Goal: Task Accomplishment & Management: Manage account settings

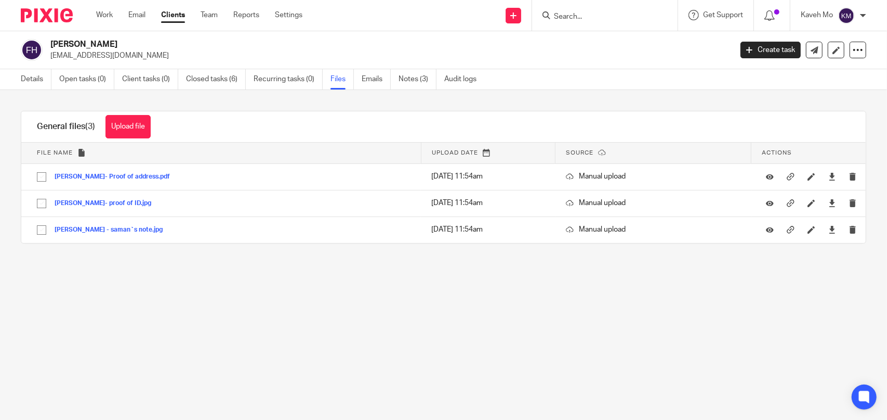
click at [50, 18] on img at bounding box center [47, 15] width 52 height 14
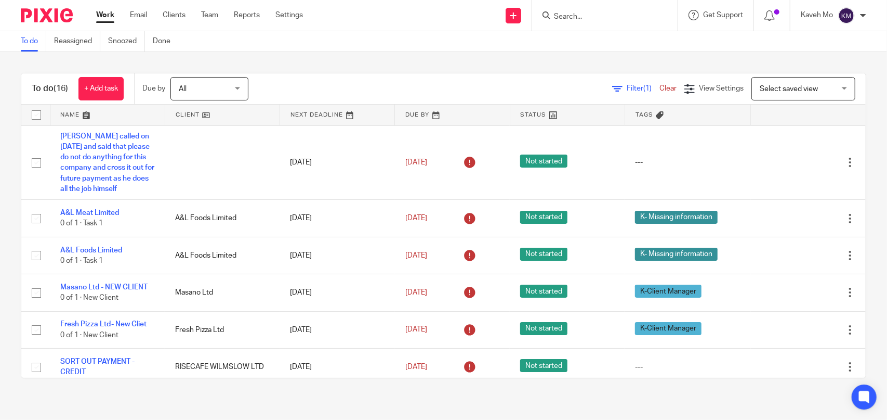
click at [593, 16] on input "Search" at bounding box center [600, 16] width 94 height 9
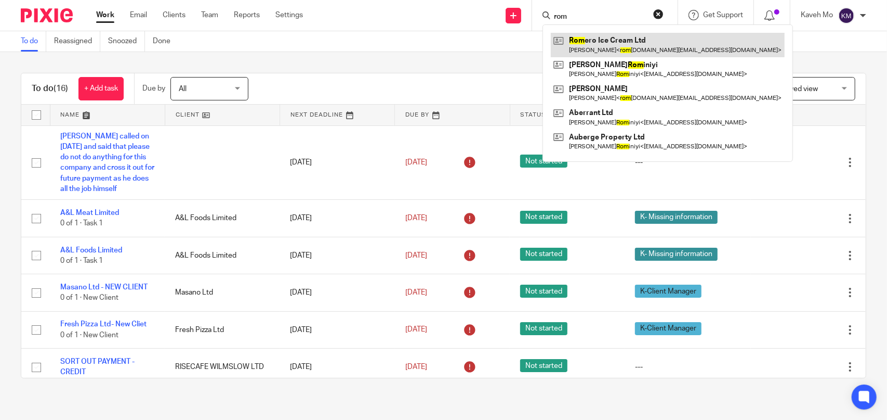
type input "rom"
click at [613, 43] on link at bounding box center [668, 45] width 234 height 24
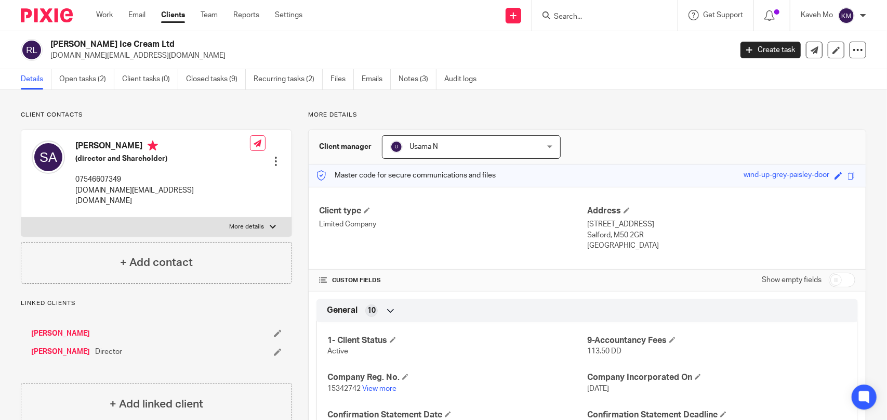
click at [577, 19] on input "Search" at bounding box center [600, 16] width 94 height 9
click at [569, 15] on input "Search" at bounding box center [600, 16] width 94 height 9
click at [557, 17] on input "Search" at bounding box center [600, 16] width 94 height 9
paste input "Al-Liabi Health Limited"
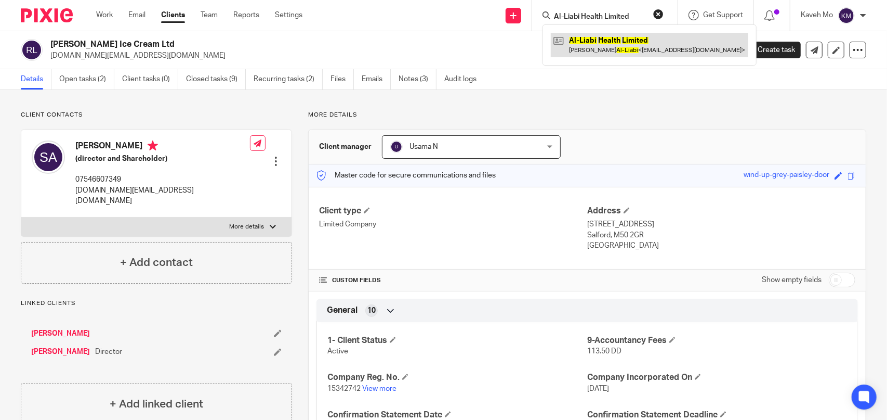
type input "Al-Liabi Health Limited"
click at [587, 45] on link at bounding box center [650, 45] width 198 height 24
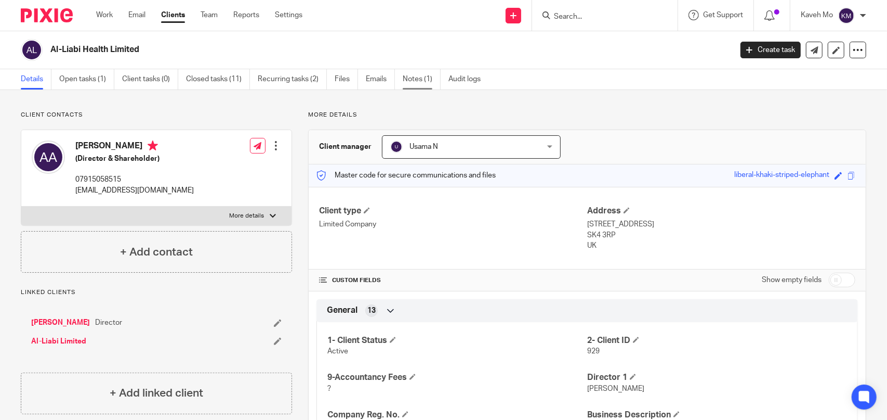
click at [417, 83] on link "Notes (1)" at bounding box center [422, 79] width 38 height 20
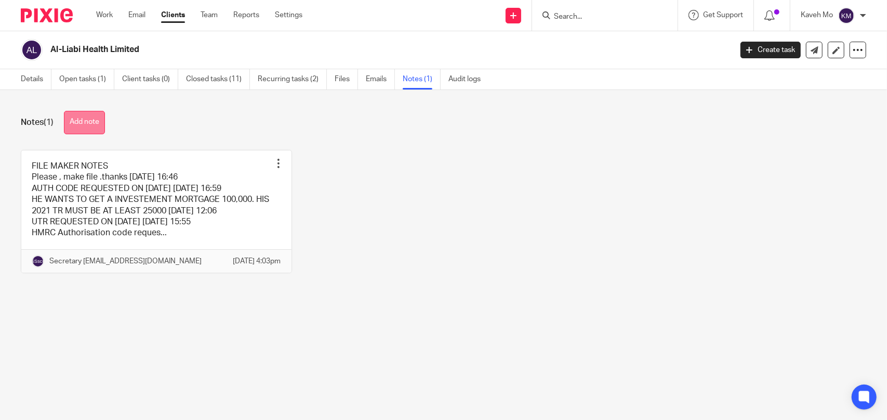
click at [81, 127] on button "Add note" at bounding box center [84, 122] width 41 height 23
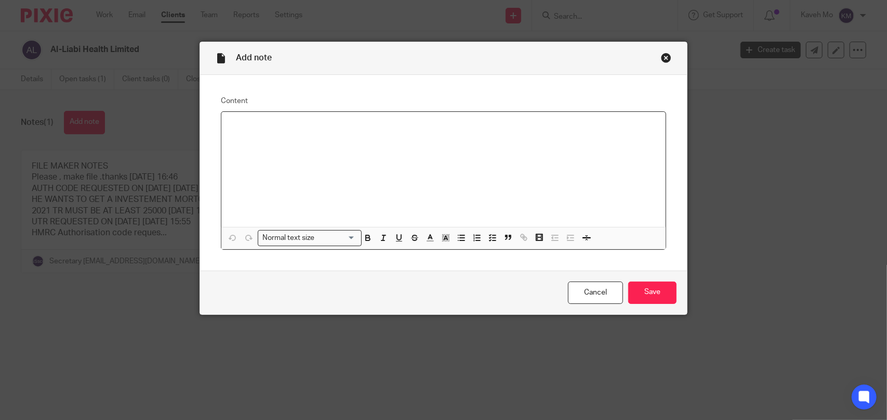
click at [245, 132] on div at bounding box center [443, 169] width 445 height 115
paste div
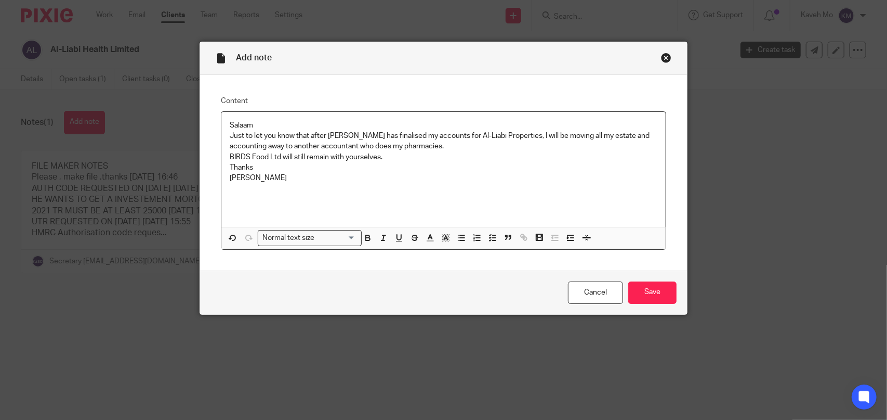
click at [230, 123] on p "Salaam" at bounding box center [444, 125] width 428 height 10
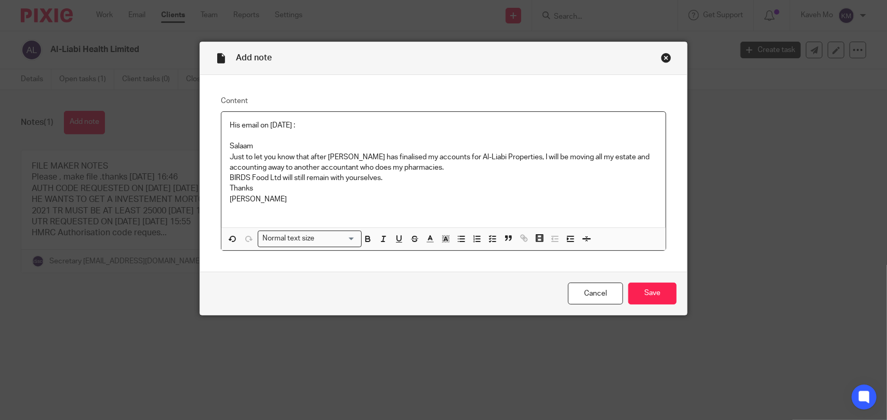
click at [256, 126] on p "His email on 13/08/2025 :" at bounding box center [444, 125] width 428 height 10
drag, startPoint x: 284, startPoint y: 124, endPoint x: 218, endPoint y: 124, distance: 66.0
click at [221, 124] on div "His email on 13/08/2025 : Salaam Just to let you know that after Usama has fina…" at bounding box center [443, 169] width 445 height 115
click at [367, 241] on icon "button" at bounding box center [369, 240] width 4 height 3
click at [331, 114] on div "His email on 13/08/20 25 : Salaam Just to let you know that after Usama has fin…" at bounding box center [443, 169] width 445 height 115
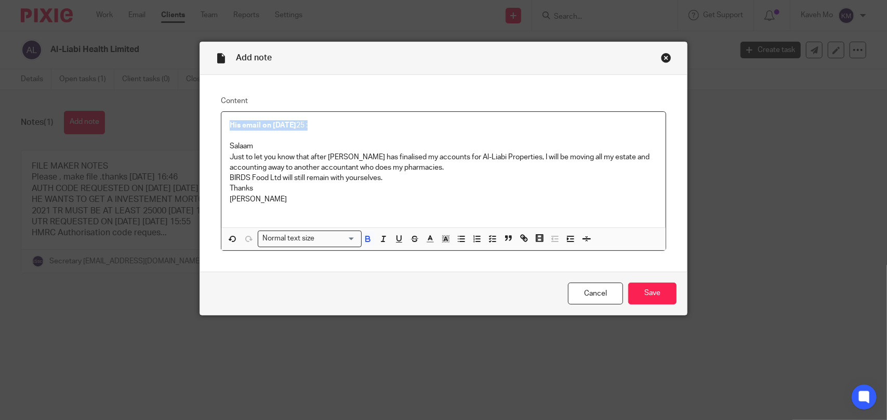
drag, startPoint x: 326, startPoint y: 125, endPoint x: 188, endPoint y: 125, distance: 138.3
click at [188, 125] on div "Add note Content His email on 13/08/20 25 : Salaam Just to let you know that af…" at bounding box center [443, 210] width 887 height 420
click at [367, 238] on icon "button" at bounding box center [369, 237] width 4 height 3
click at [363, 238] on icon "button" at bounding box center [367, 238] width 9 height 9
click at [395, 241] on icon "button" at bounding box center [399, 238] width 9 height 9
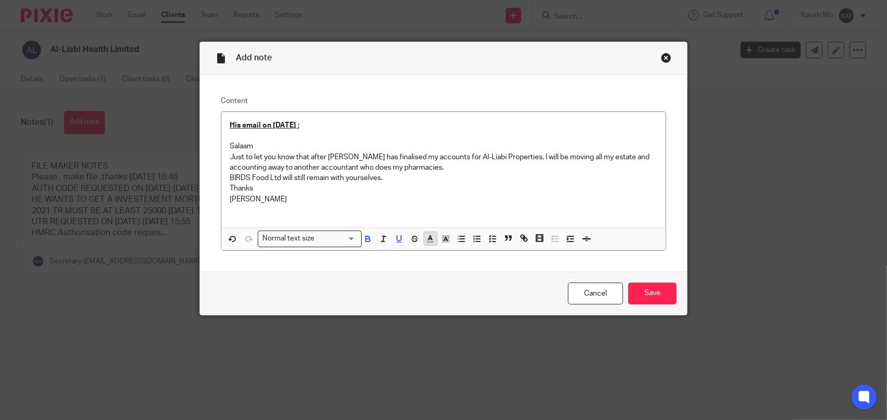
drag, startPoint x: 424, startPoint y: 238, endPoint x: 429, endPoint y: 242, distance: 6.6
click at [426, 239] on icon "button" at bounding box center [430, 238] width 9 height 9
drag, startPoint x: 429, startPoint y: 271, endPoint x: 431, endPoint y: 193, distance: 77.5
click at [430, 271] on li "color:#9F0500" at bounding box center [434, 273] width 8 height 8
click at [429, 182] on p "BIRDS Food Ltd will still remain with yourselves." at bounding box center [444, 178] width 428 height 10
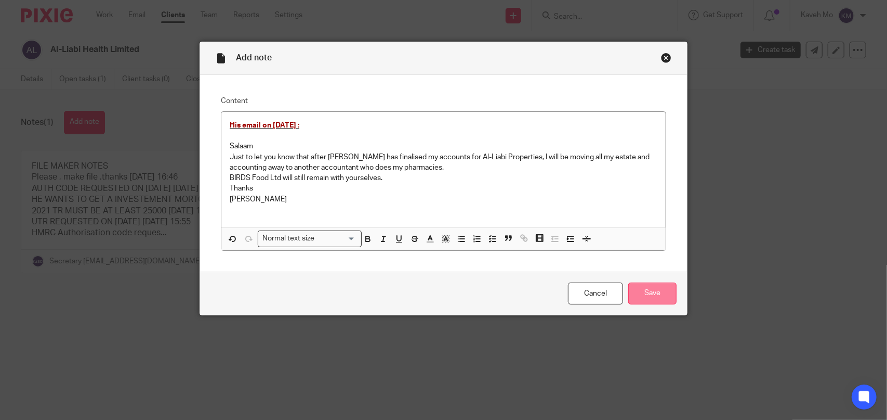
click at [645, 296] on input "Save" at bounding box center [653, 293] width 48 height 22
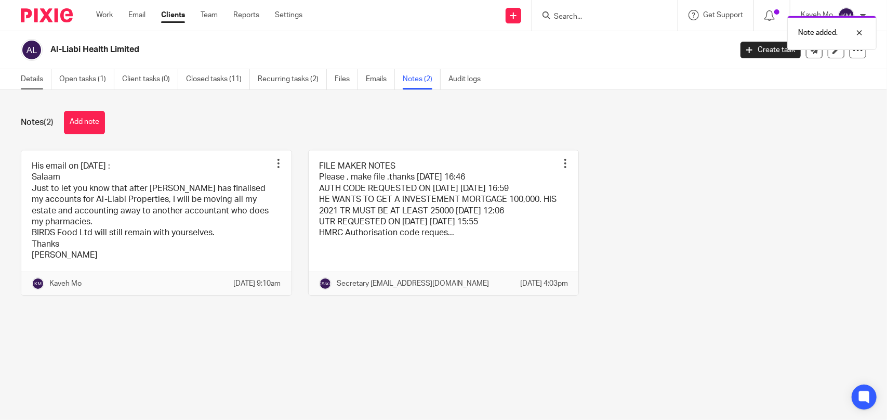
click at [26, 79] on link "Details" at bounding box center [36, 79] width 31 height 20
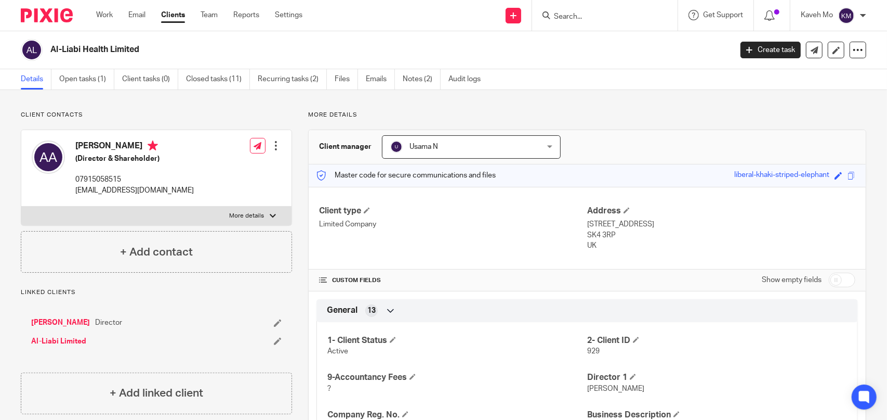
click at [589, 18] on input "Search" at bounding box center [600, 16] width 94 height 9
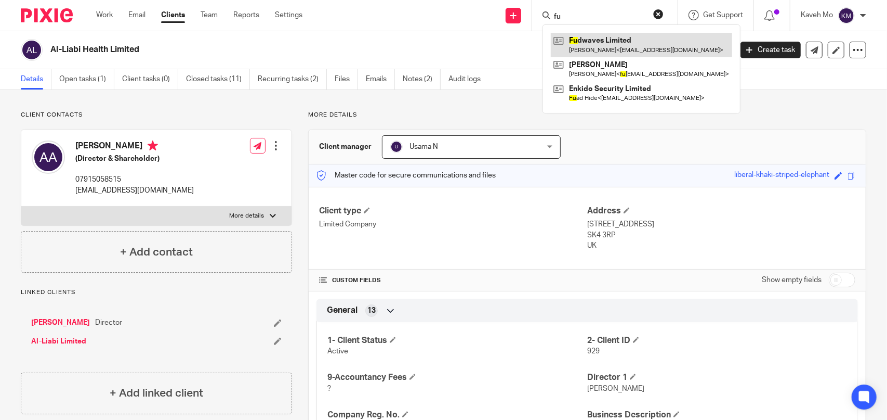
type input "fu"
click at [606, 43] on link at bounding box center [641, 45] width 181 height 24
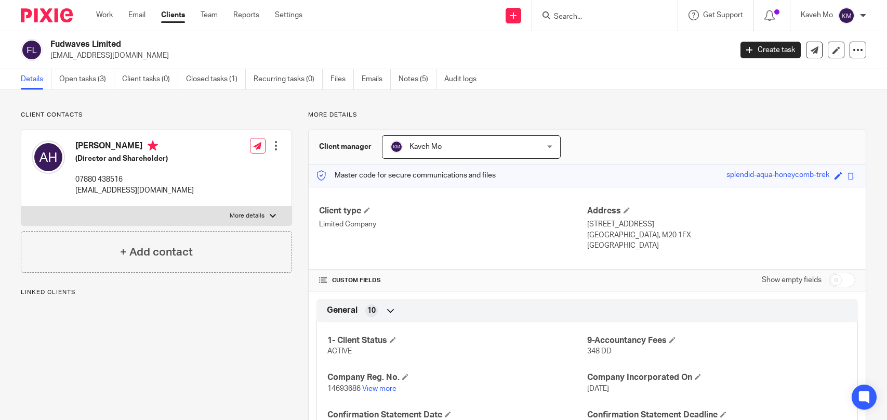
click at [117, 45] on h2 "Fudwaves Limited" at bounding box center [320, 44] width 540 height 11
drag, startPoint x: 0, startPoint y: 0, endPoint x: 117, endPoint y: 45, distance: 125.4
click at [117, 45] on h2 "Fudwaves Limited" at bounding box center [320, 44] width 540 height 11
copy div "Fudwaves Limited"
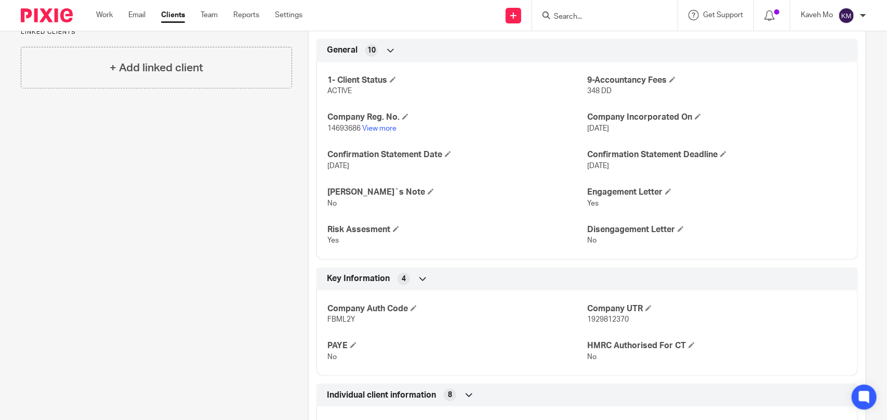
scroll to position [416, 0]
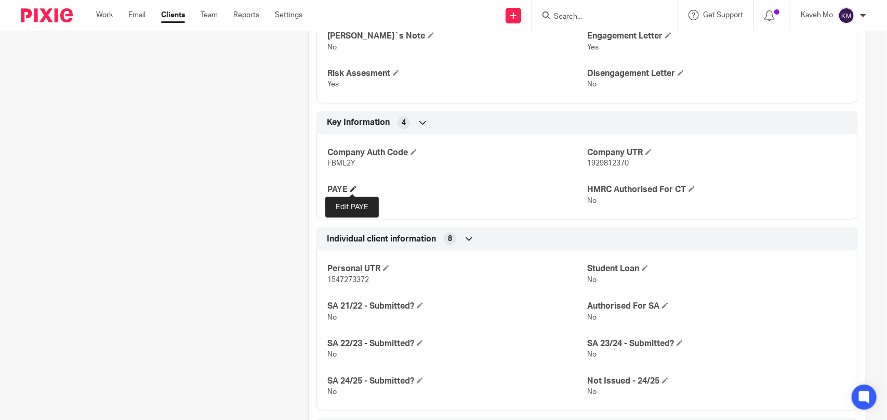
click at [353, 189] on span at bounding box center [353, 189] width 6 height 6
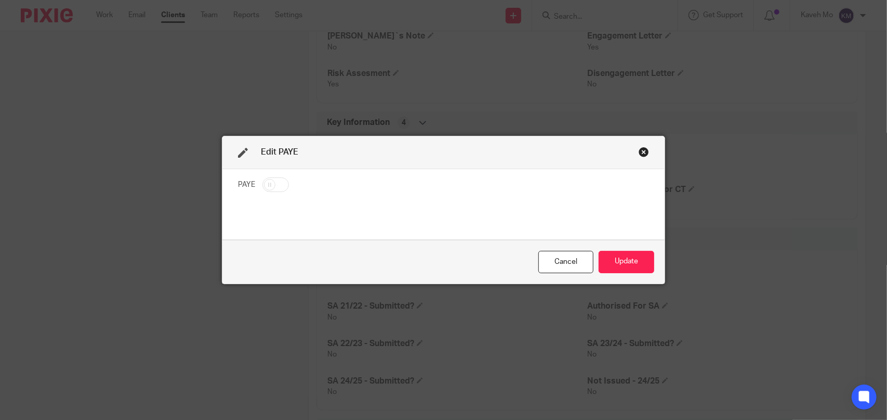
click at [281, 186] on input "checkbox" at bounding box center [276, 184] width 27 height 15
checkbox input "true"
click at [628, 260] on button "Update" at bounding box center [627, 262] width 56 height 22
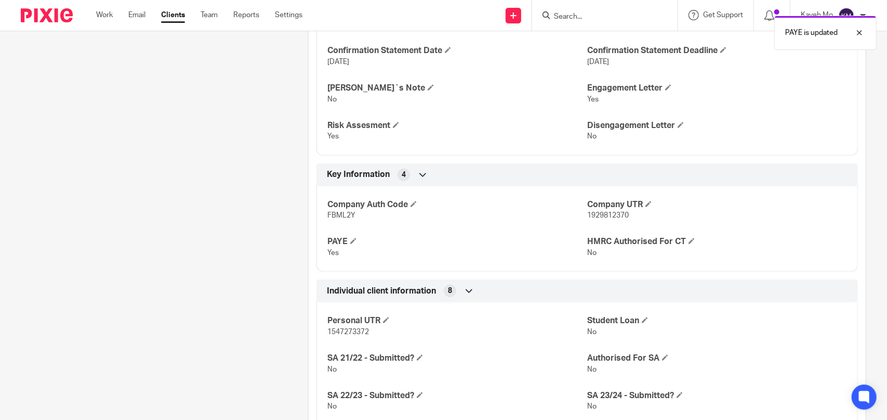
scroll to position [104, 0]
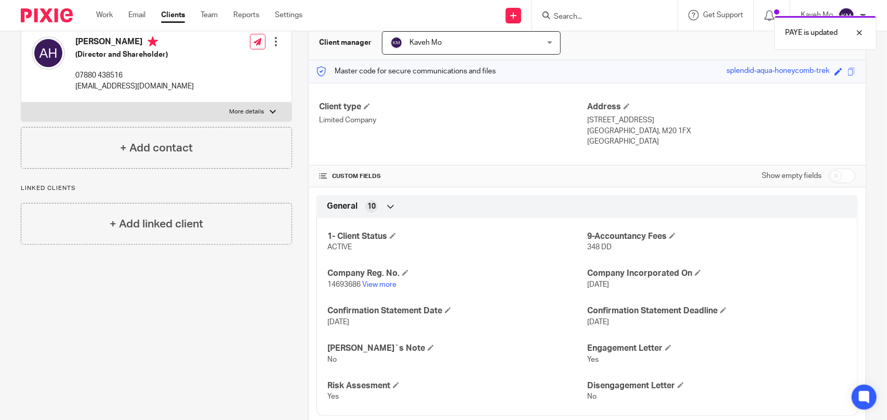
click at [841, 174] on input "checkbox" at bounding box center [842, 175] width 27 height 15
checkbox input "true"
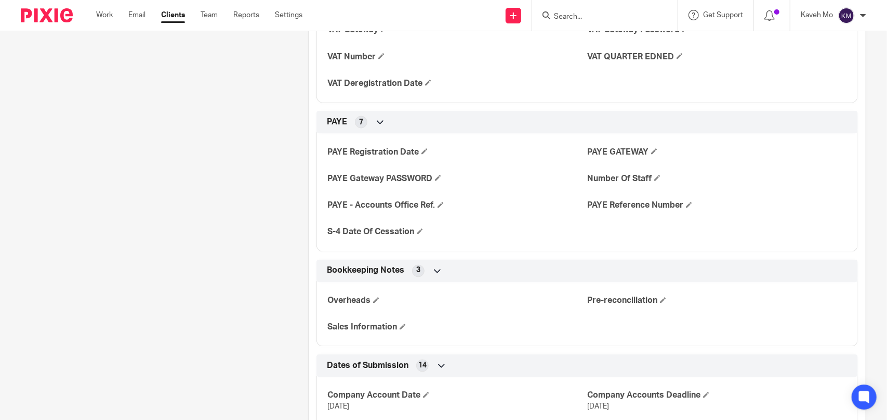
scroll to position [1145, 0]
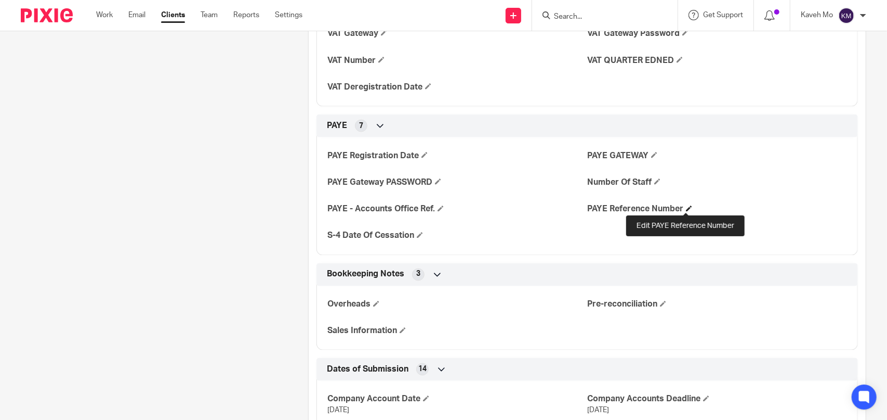
click at [686, 206] on span at bounding box center [689, 208] width 6 height 6
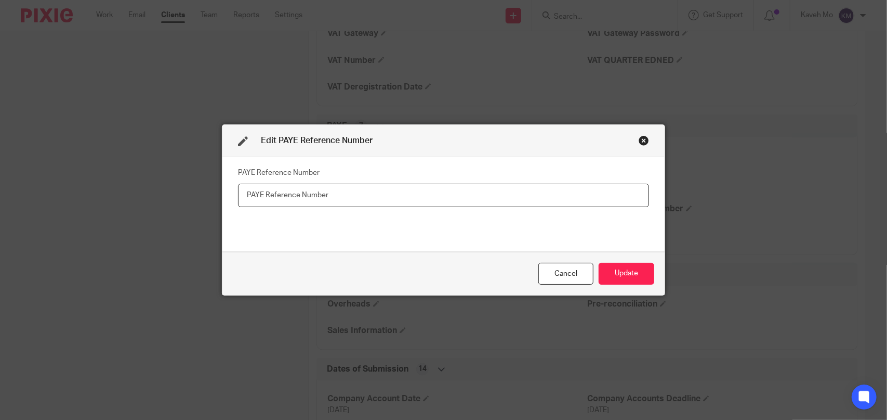
click at [265, 193] on input "text" at bounding box center [444, 195] width 412 height 23
paste input "120/ZE65287"
type input "120/ZE65287"
click at [626, 270] on button "Update" at bounding box center [627, 274] width 56 height 22
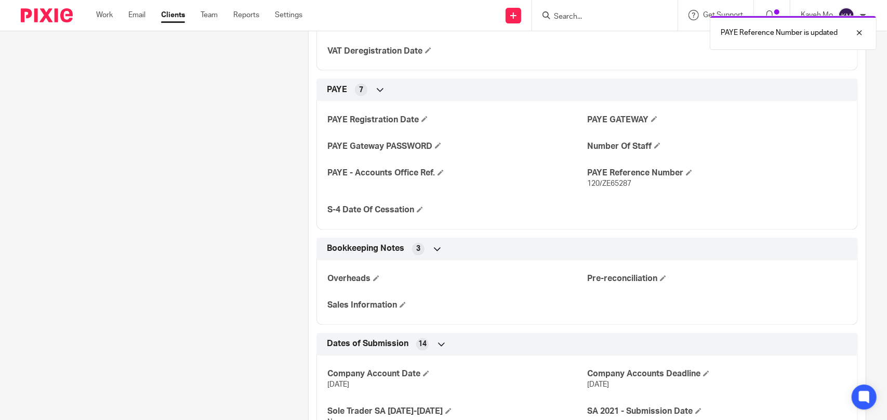
scroll to position [1197, 0]
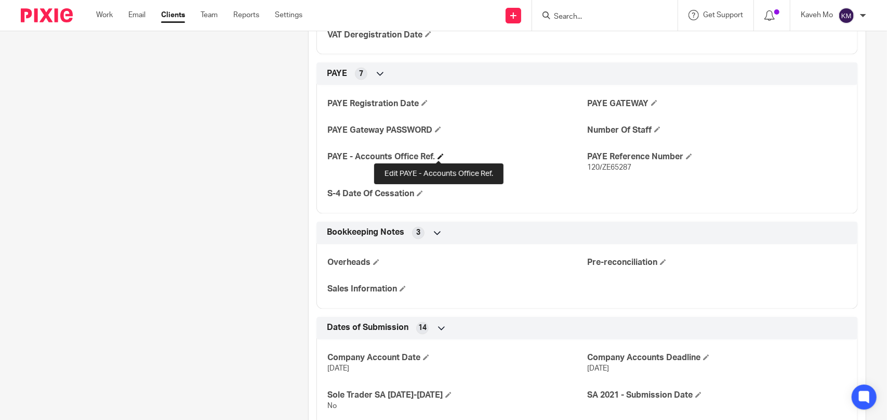
click at [440, 155] on span at bounding box center [441, 156] width 6 height 6
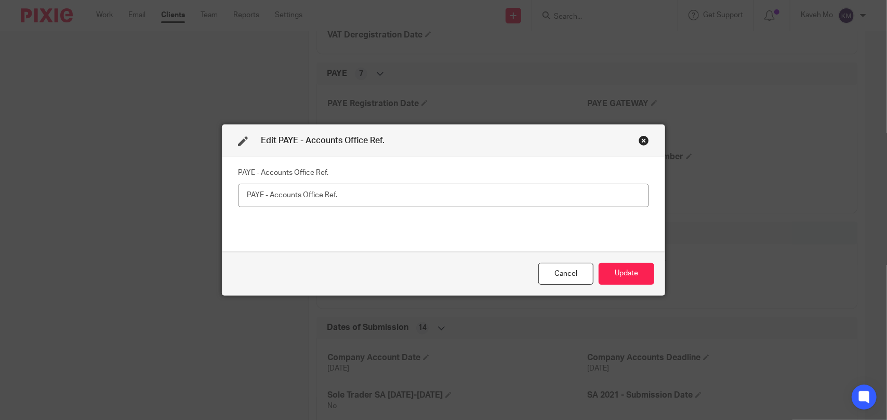
click at [316, 193] on input "text" at bounding box center [444, 195] width 412 height 23
type input "120PB02956152"
click at [619, 274] on button "Update" at bounding box center [627, 274] width 56 height 22
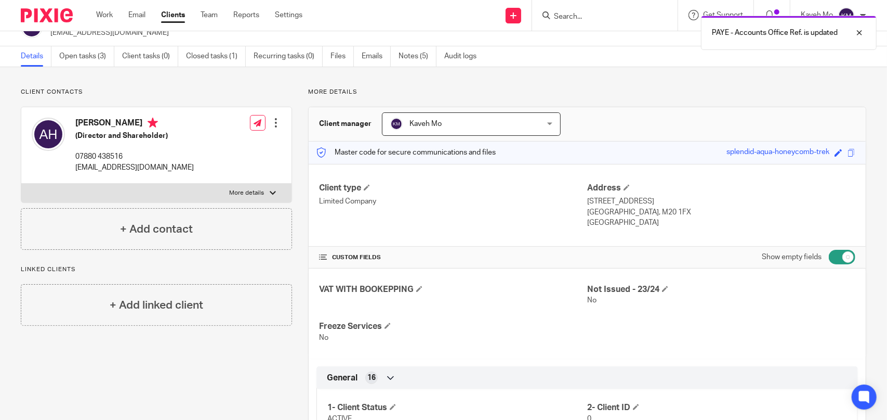
scroll to position [0, 0]
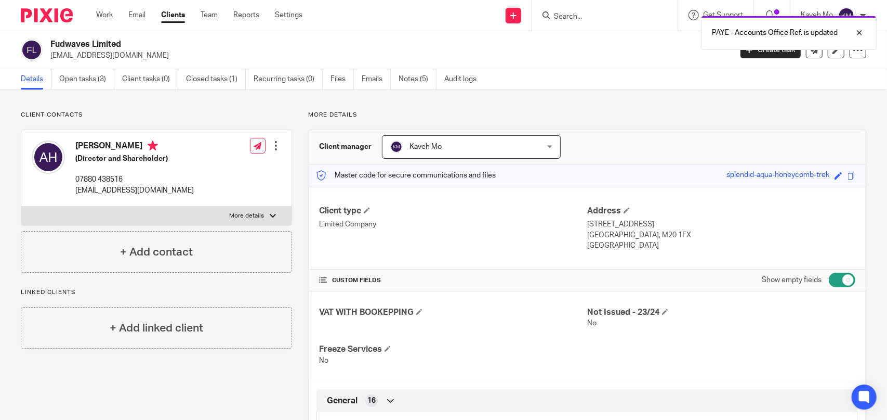
click at [568, 75] on div "Details Open tasks (3) Client tasks (0) Closed tasks (1) Recurring tasks (0) Fi…" at bounding box center [443, 79] width 887 height 21
